Goal: Task Accomplishment & Management: Manage account settings

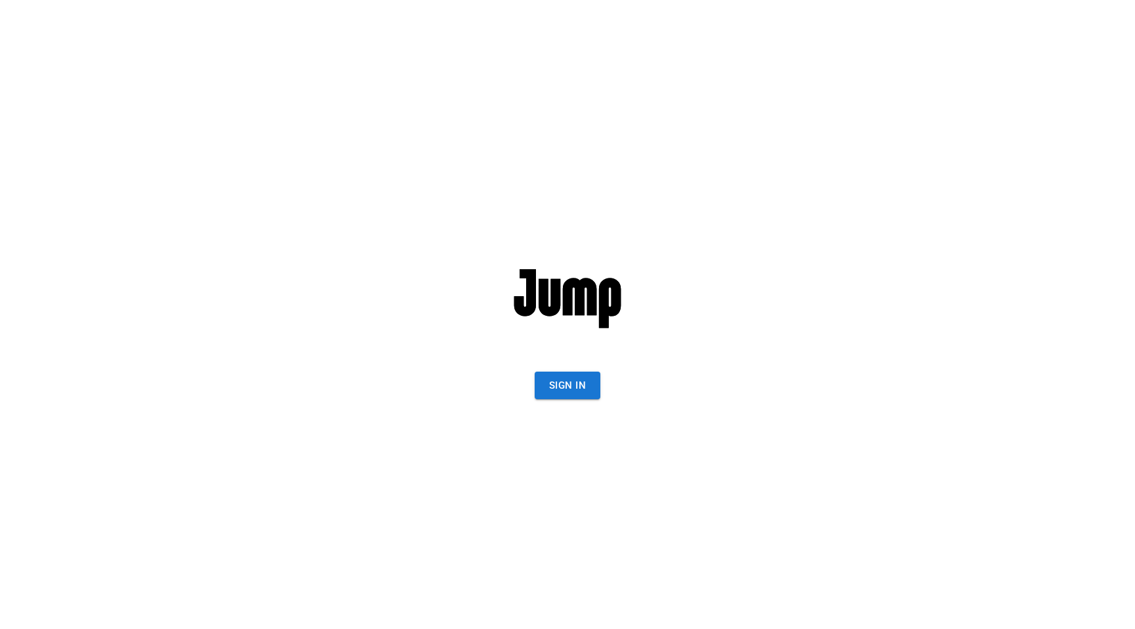
click at [566, 376] on button "Sign In" at bounding box center [568, 386] width 66 height 28
click at [563, 388] on button "Sign In" at bounding box center [568, 386] width 66 height 28
click at [556, 392] on button "Sign In" at bounding box center [568, 386] width 66 height 28
